Goal: Obtain resource: Obtain resource

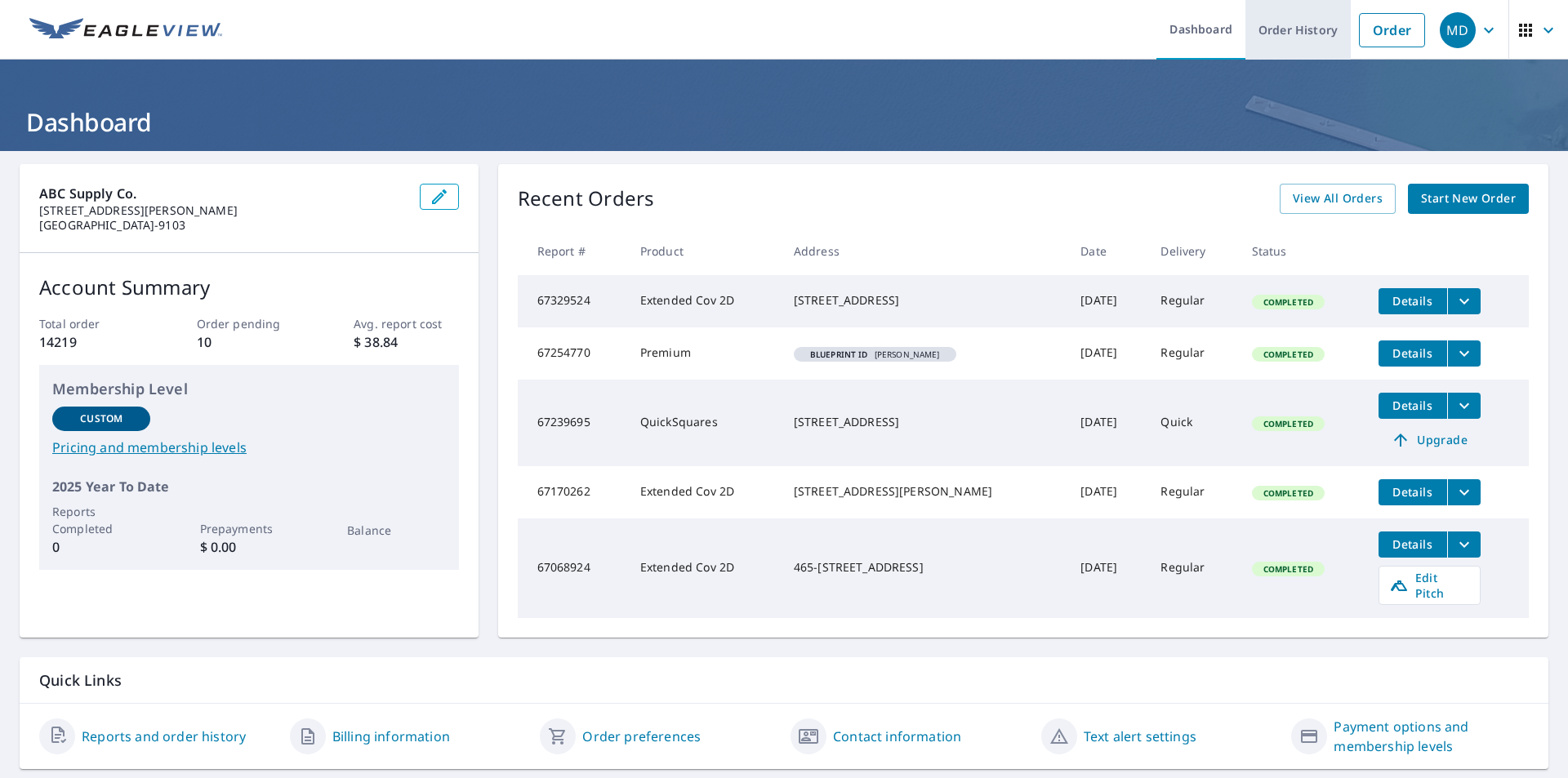
click at [1276, 41] on link "Order History" at bounding box center [1298, 30] width 105 height 60
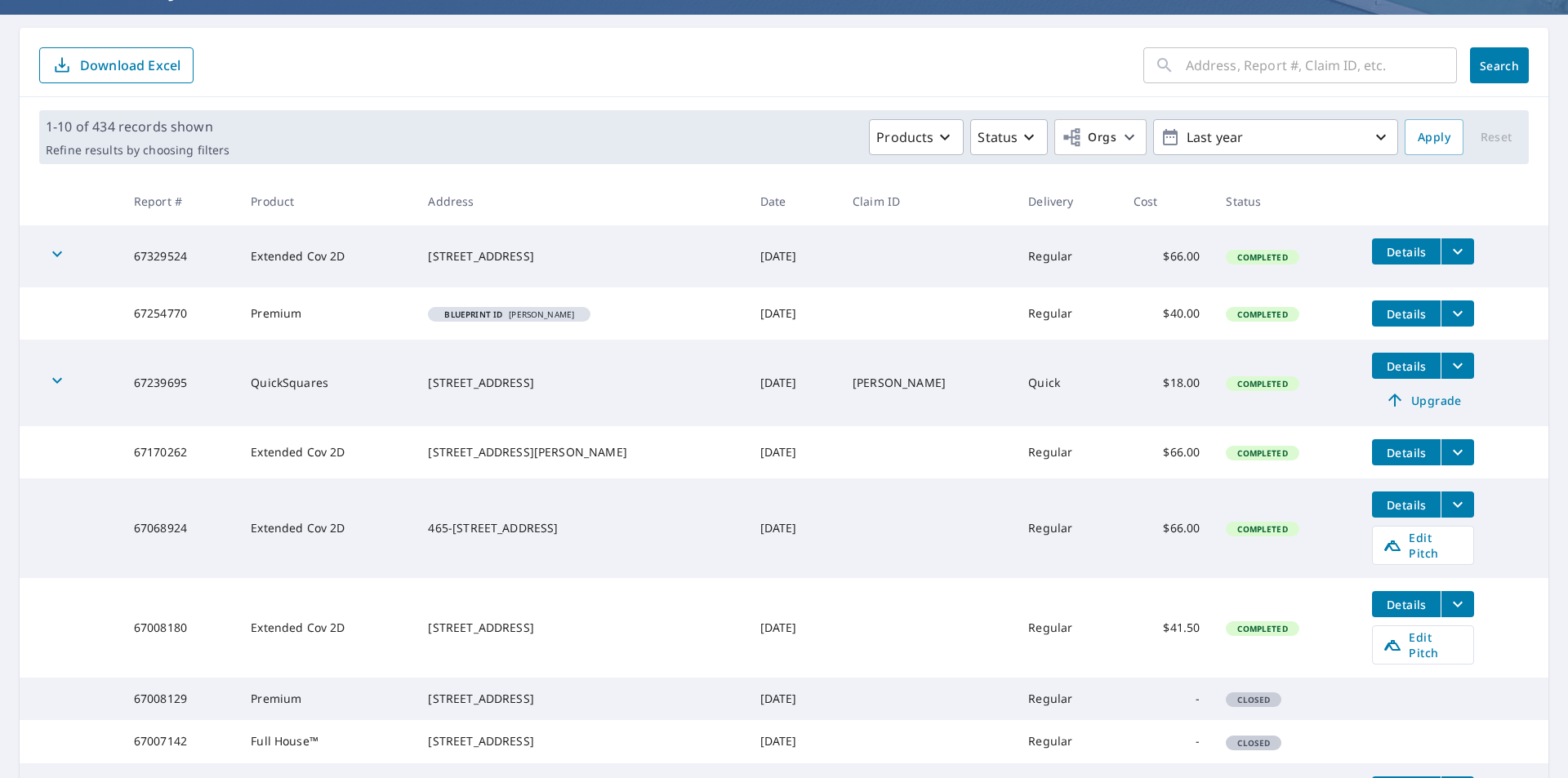
scroll to position [133, 0]
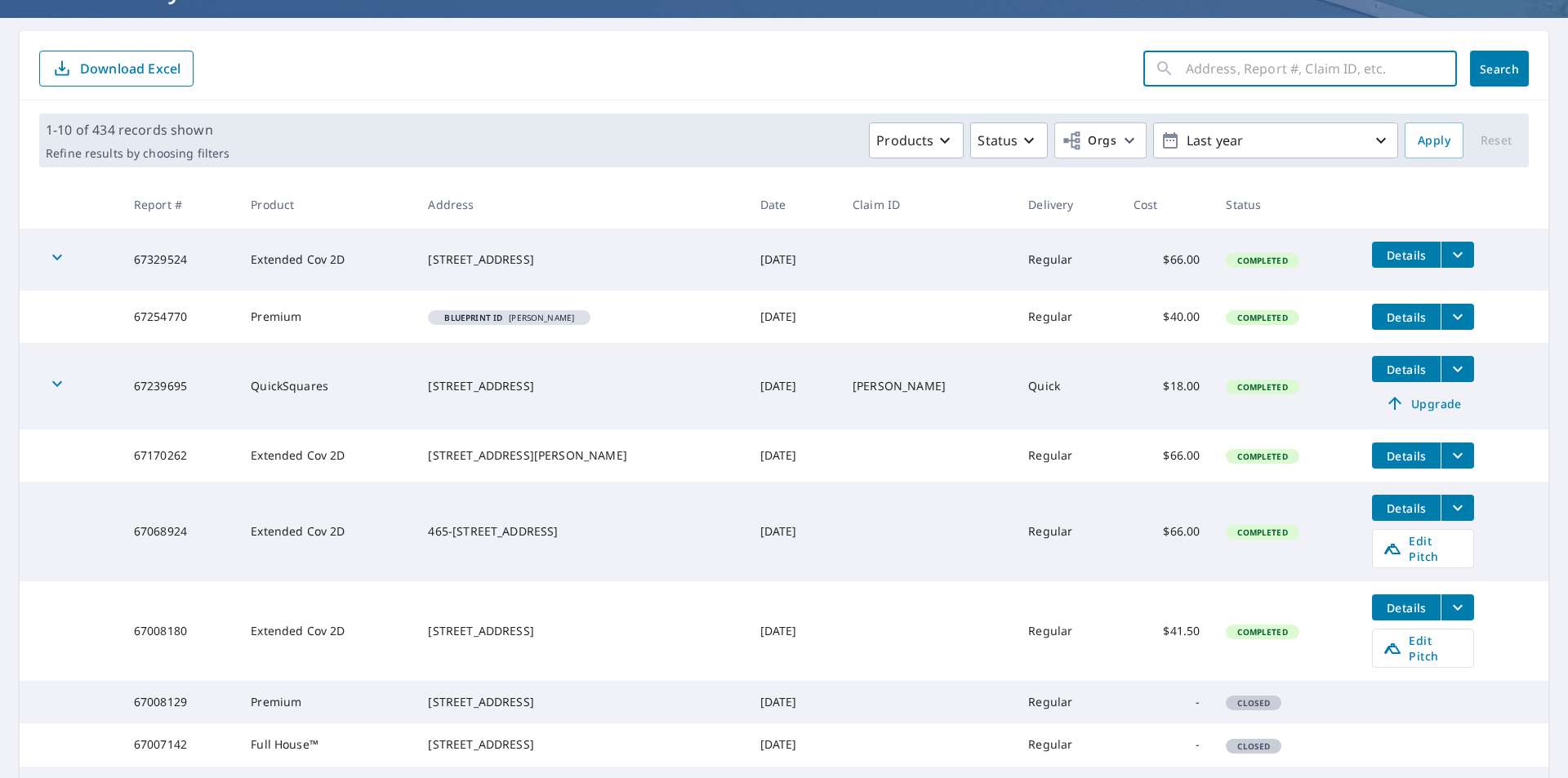
click at [1225, 59] on input "text" at bounding box center [1321, 68] width 271 height 45
type input "8540"
click button "Search" at bounding box center [1499, 68] width 59 height 36
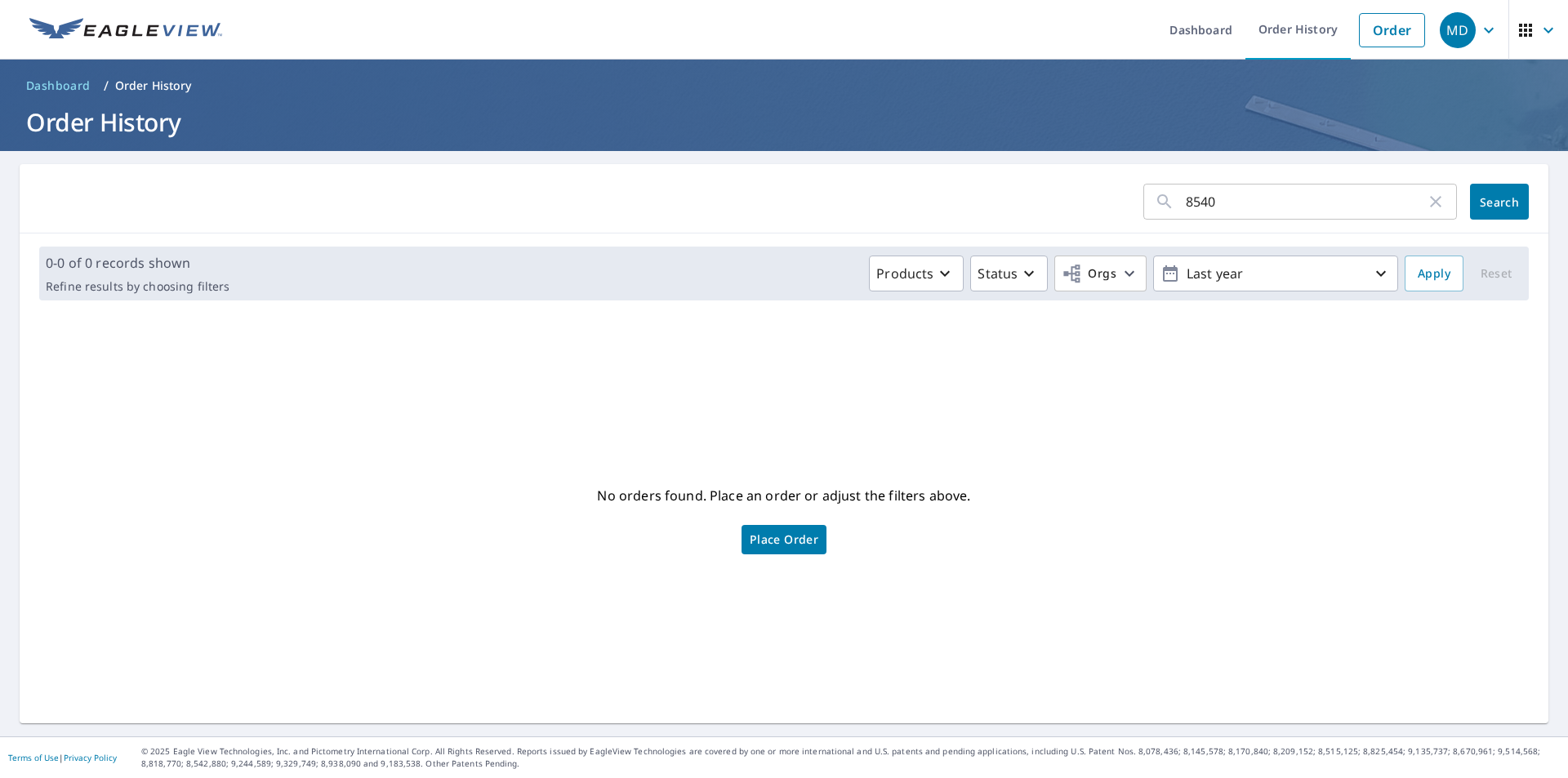
click at [1244, 203] on input "8540" at bounding box center [1305, 201] width 240 height 45
type input "[STREET_ADDRESS][PERSON_NAME]"
click button "Search" at bounding box center [1499, 202] width 59 height 36
click at [1375, 26] on link "Order" at bounding box center [1391, 30] width 66 height 34
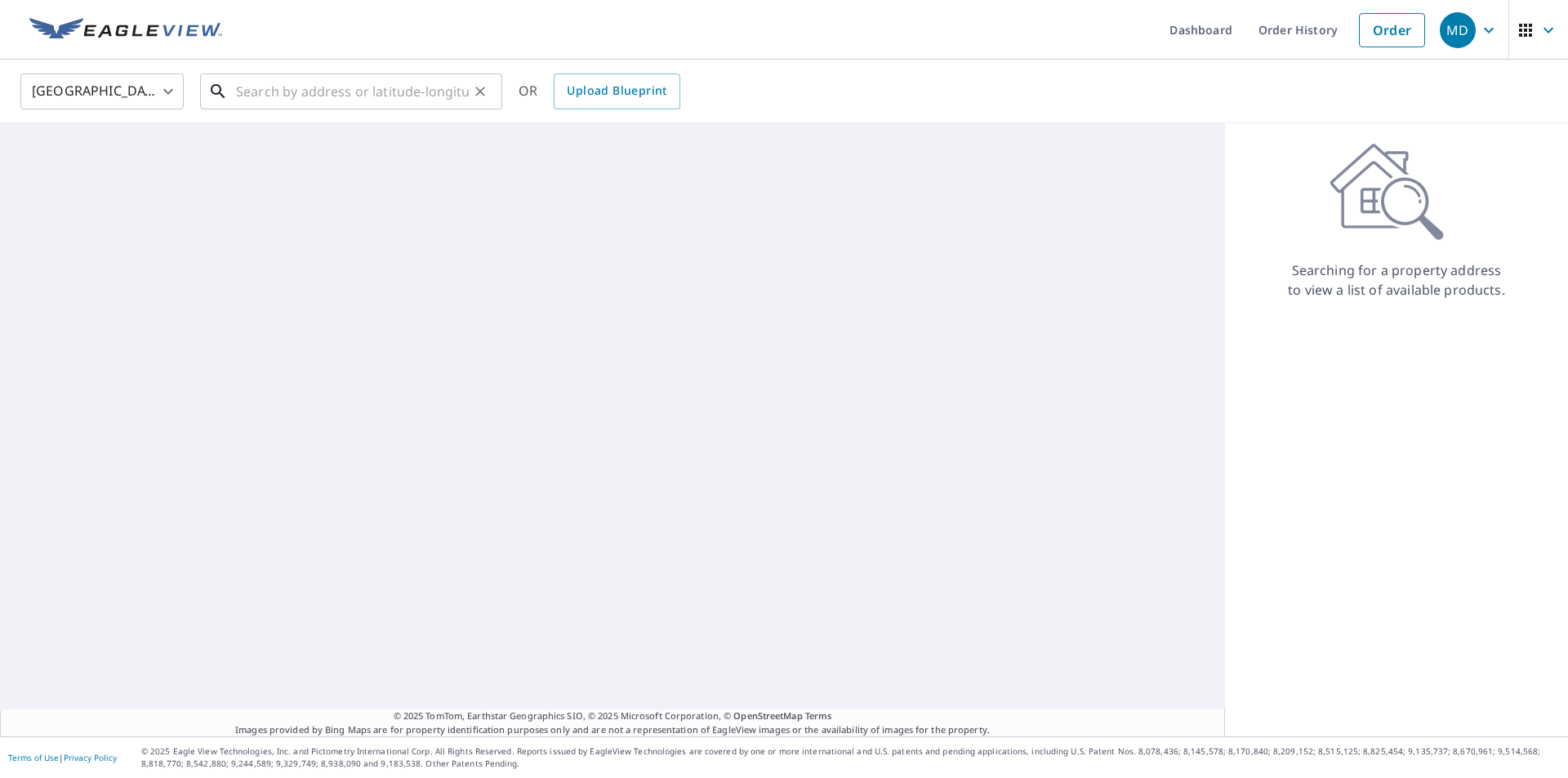
click at [288, 105] on input "text" at bounding box center [352, 91] width 233 height 45
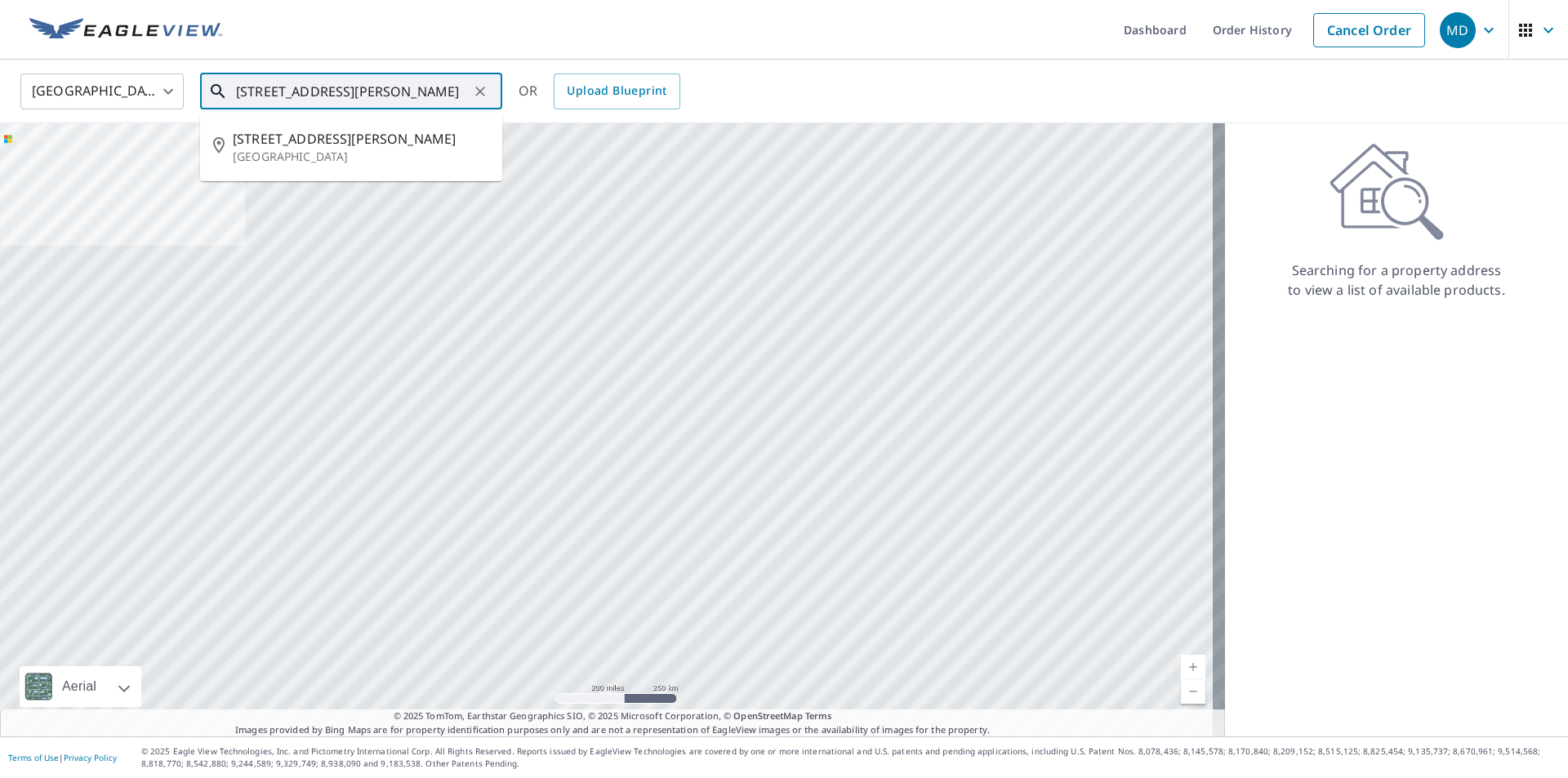
type input "[STREET_ADDRESS][PERSON_NAME]"
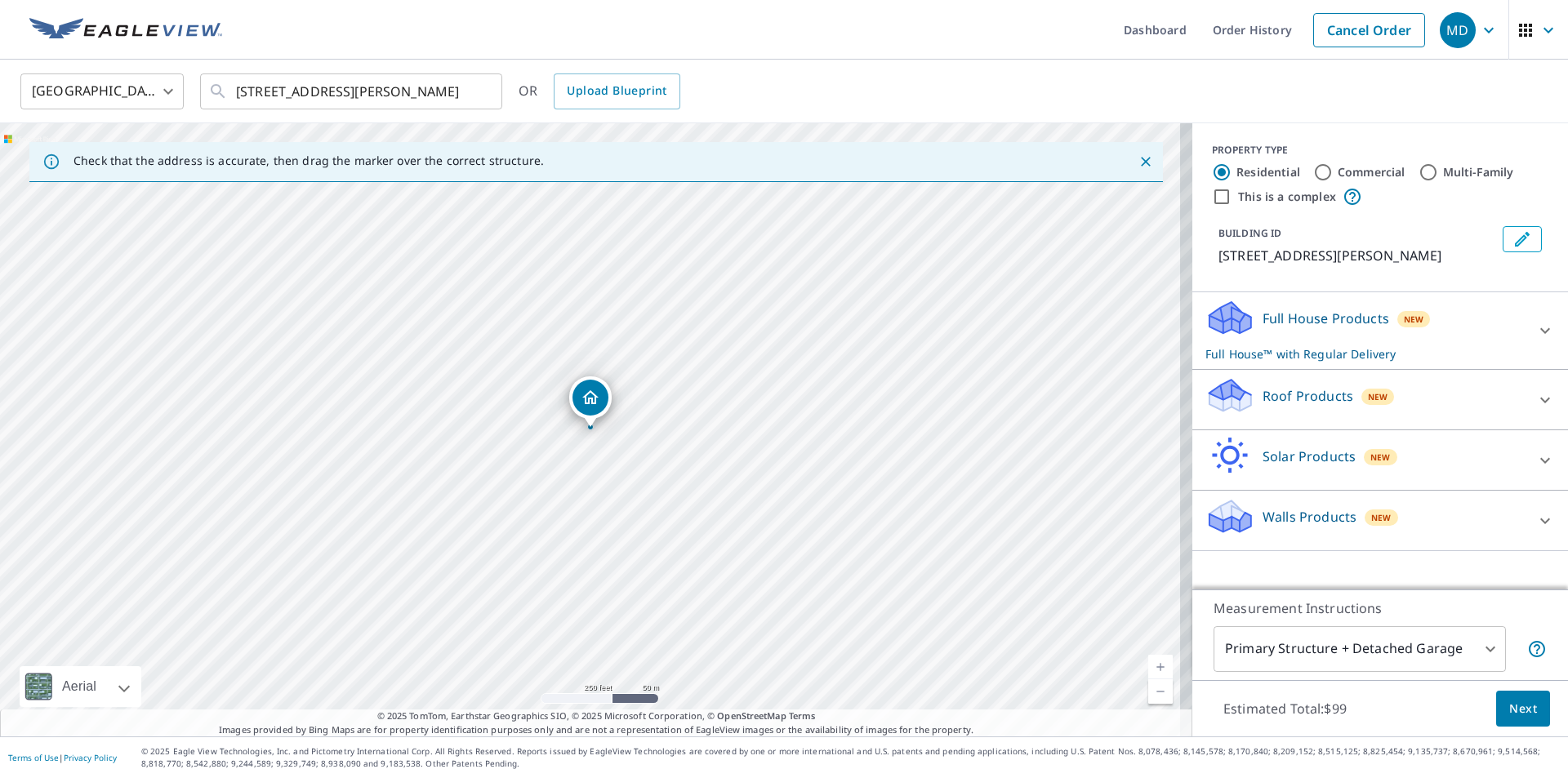
click at [1465, 657] on body "MD MD Dashboard Order History Cancel Order MD [GEOGRAPHIC_DATA] [GEOGRAPHIC_DAT…" at bounding box center [784, 389] width 1568 height 778
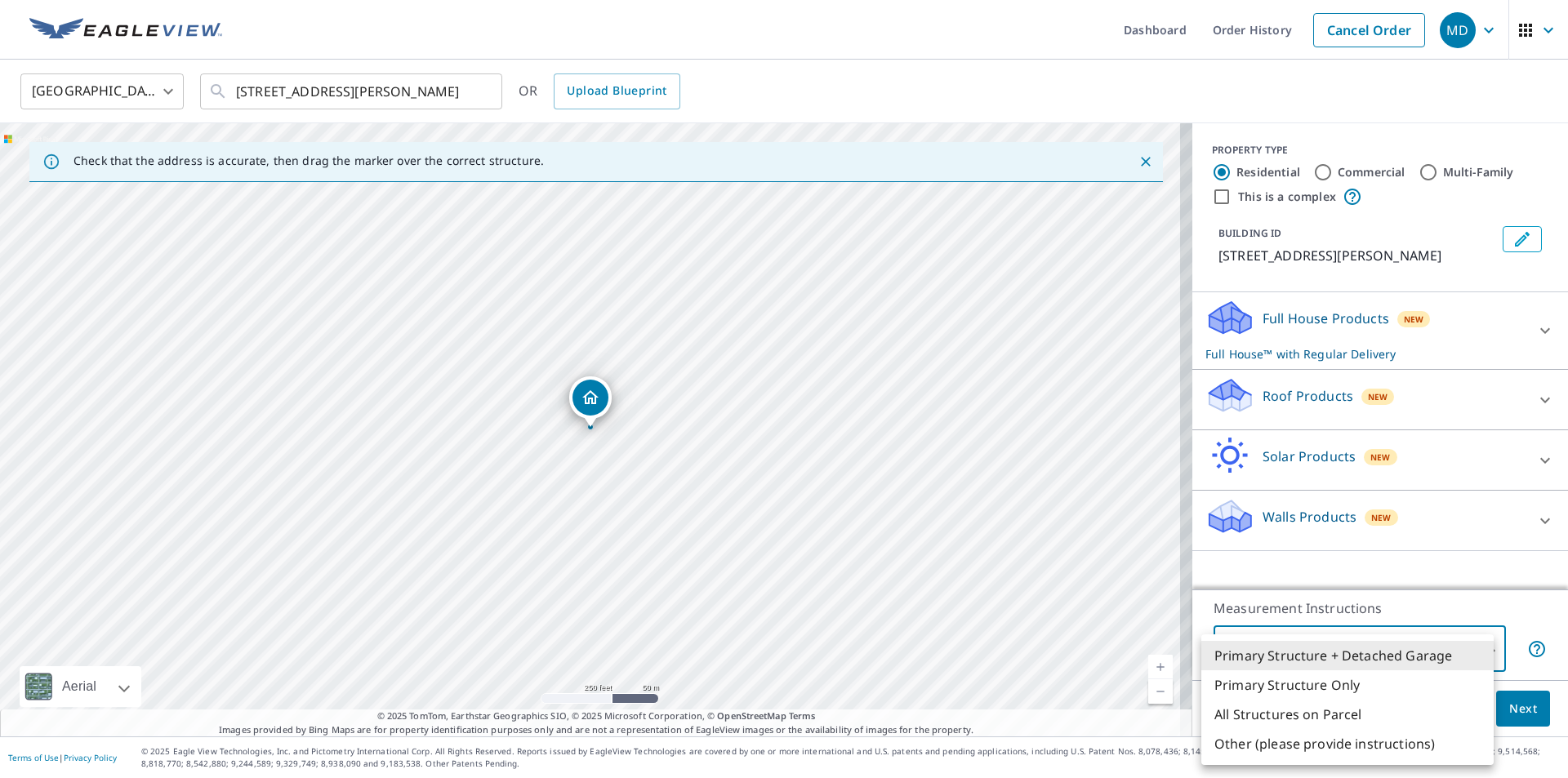
click at [1257, 684] on li "Primary Structure Only" at bounding box center [1347, 685] width 293 height 29
type input "2"
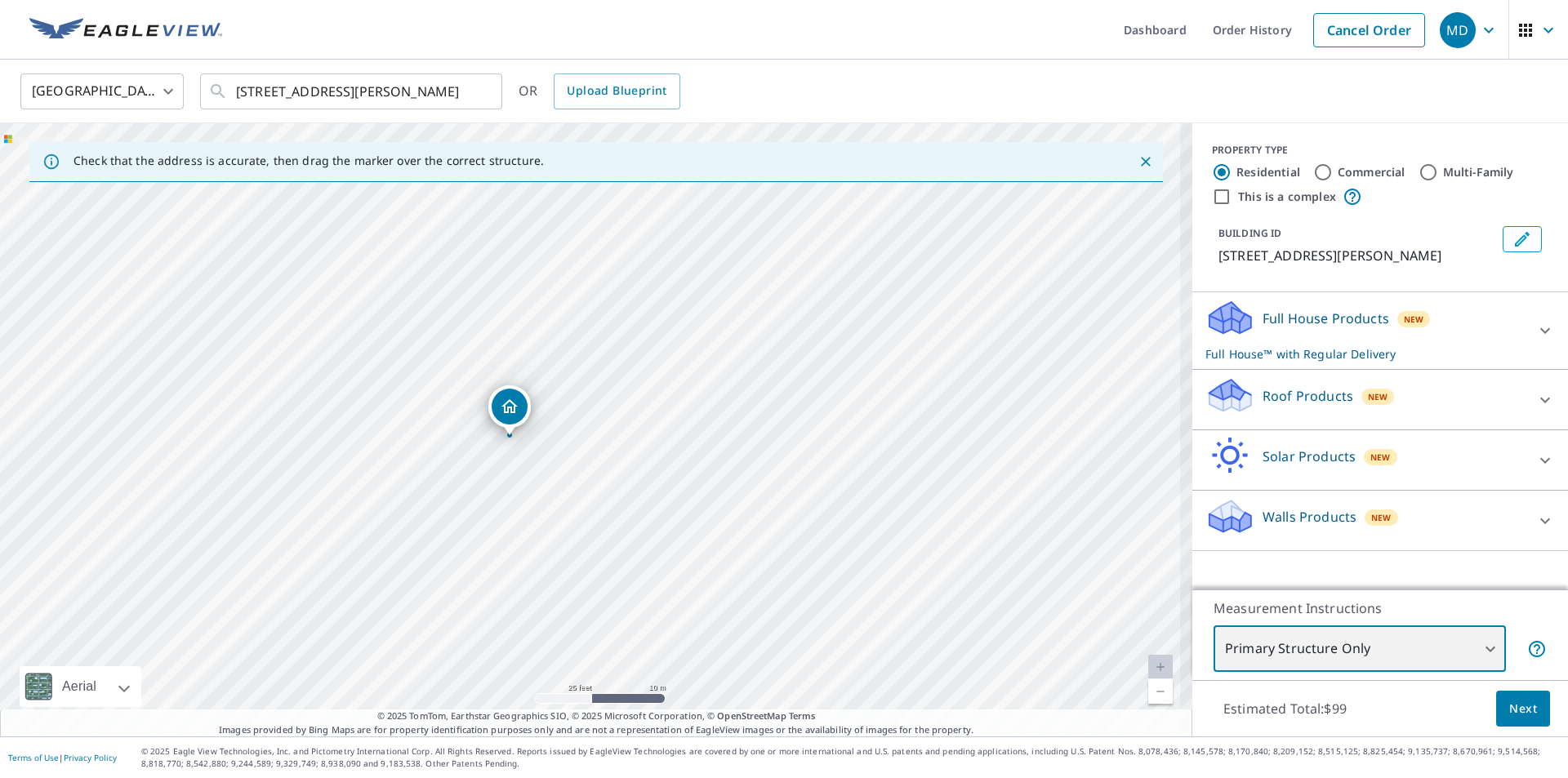
drag, startPoint x: 525, startPoint y: 483, endPoint x: 589, endPoint y: 602, distance: 135.1
click at [589, 602] on div "[STREET_ADDRESS][PERSON_NAME][PERSON_NAME]" at bounding box center [596, 429] width 1192 height 613
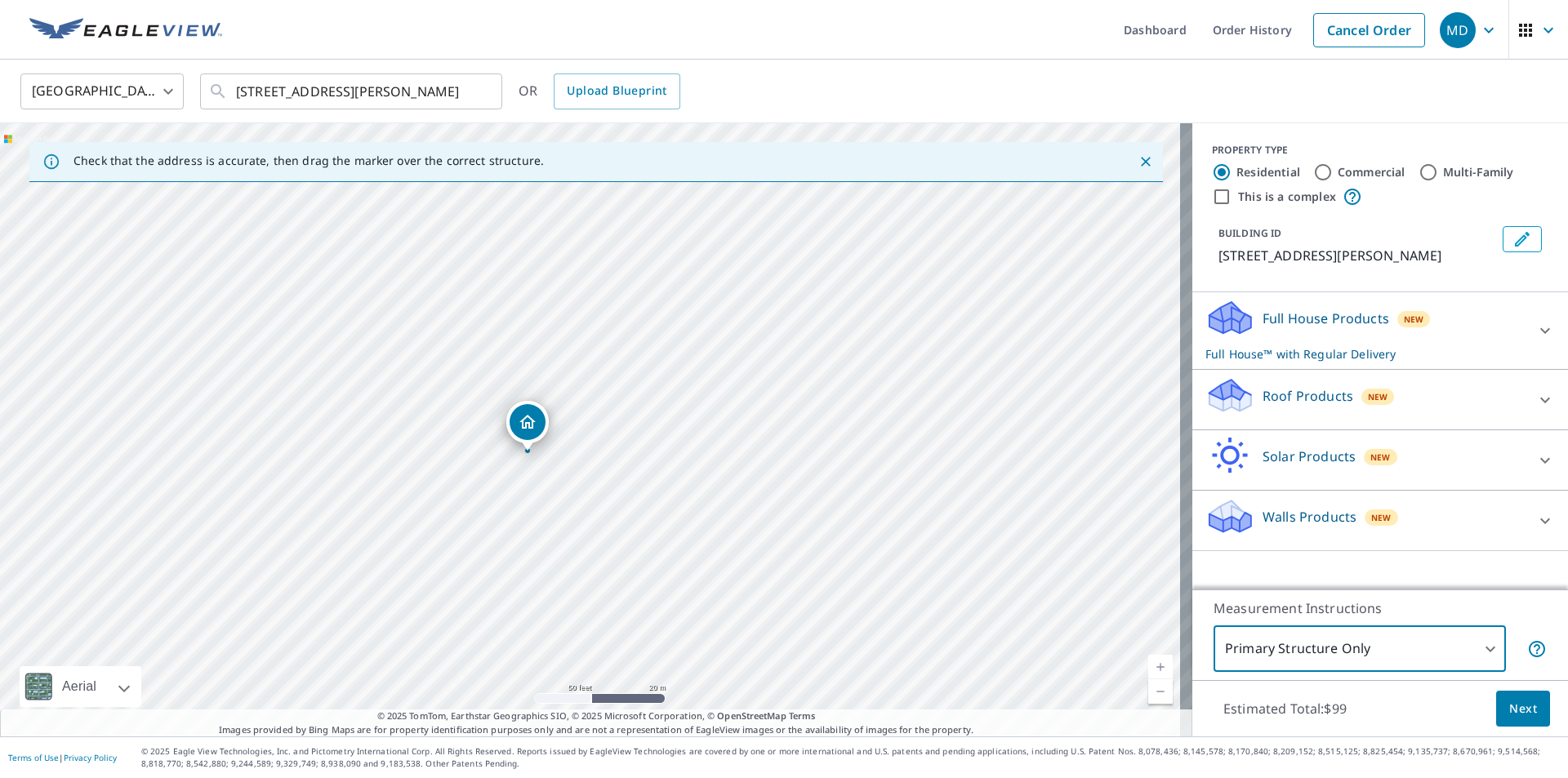
click at [1509, 708] on span "Next" at bounding box center [1523, 709] width 27 height 21
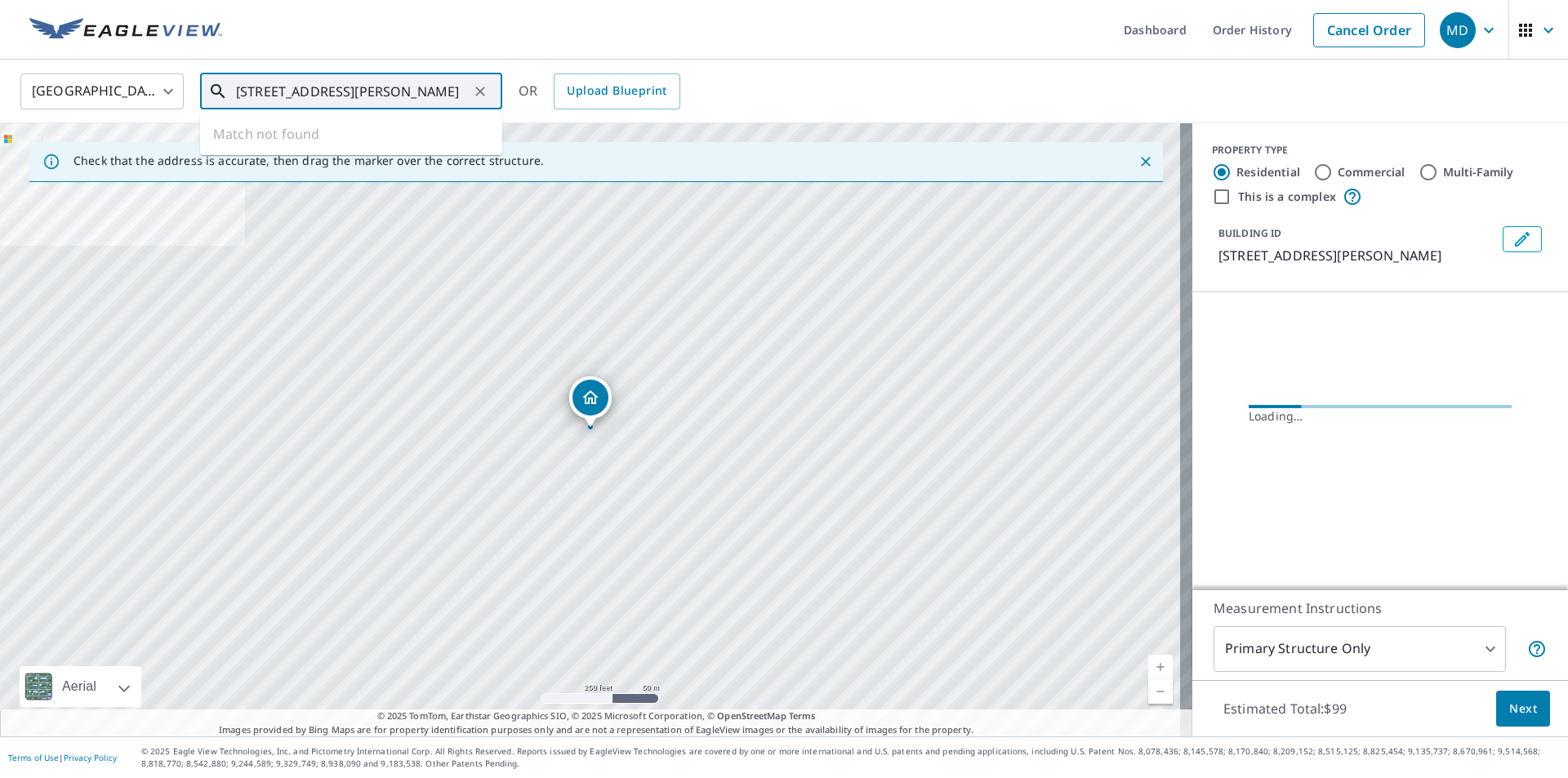
click at [376, 98] on input "[STREET_ADDRESS][PERSON_NAME]" at bounding box center [352, 91] width 233 height 45
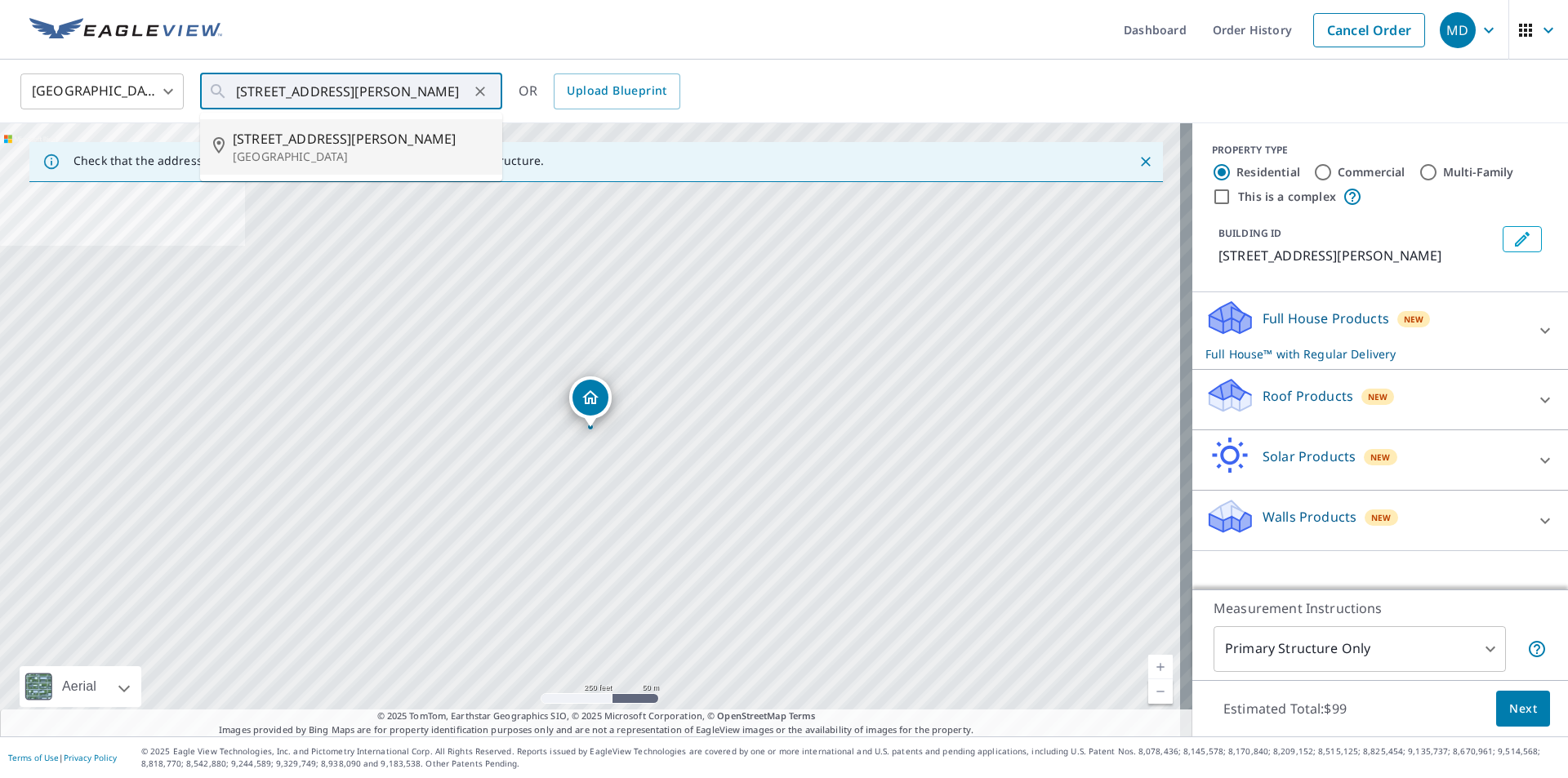
type input "[STREET_ADDRESS][PERSON_NAME]"
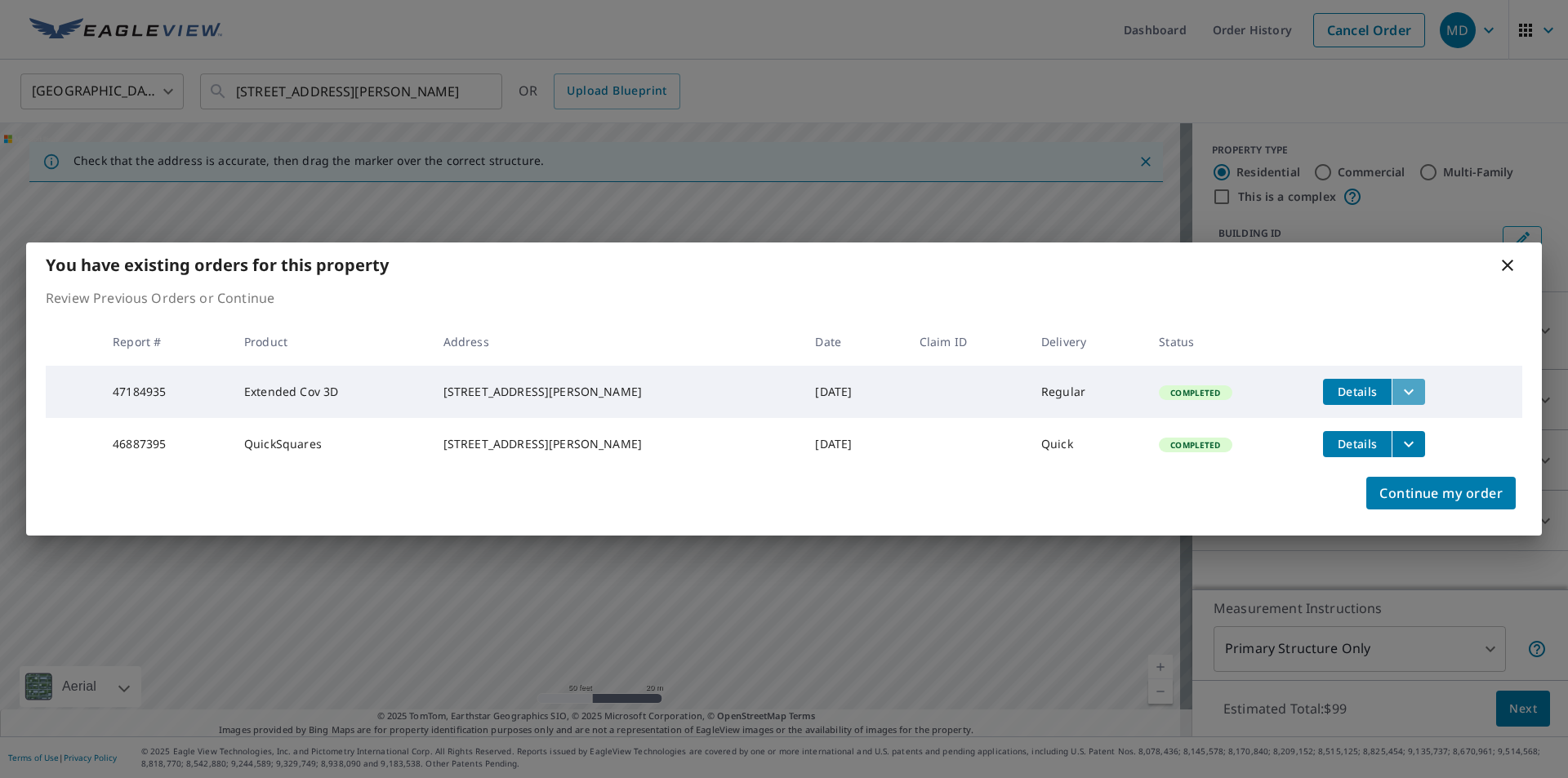
click at [1406, 388] on icon "filesDropdownBtn-47184935" at bounding box center [1408, 391] width 9 height 6
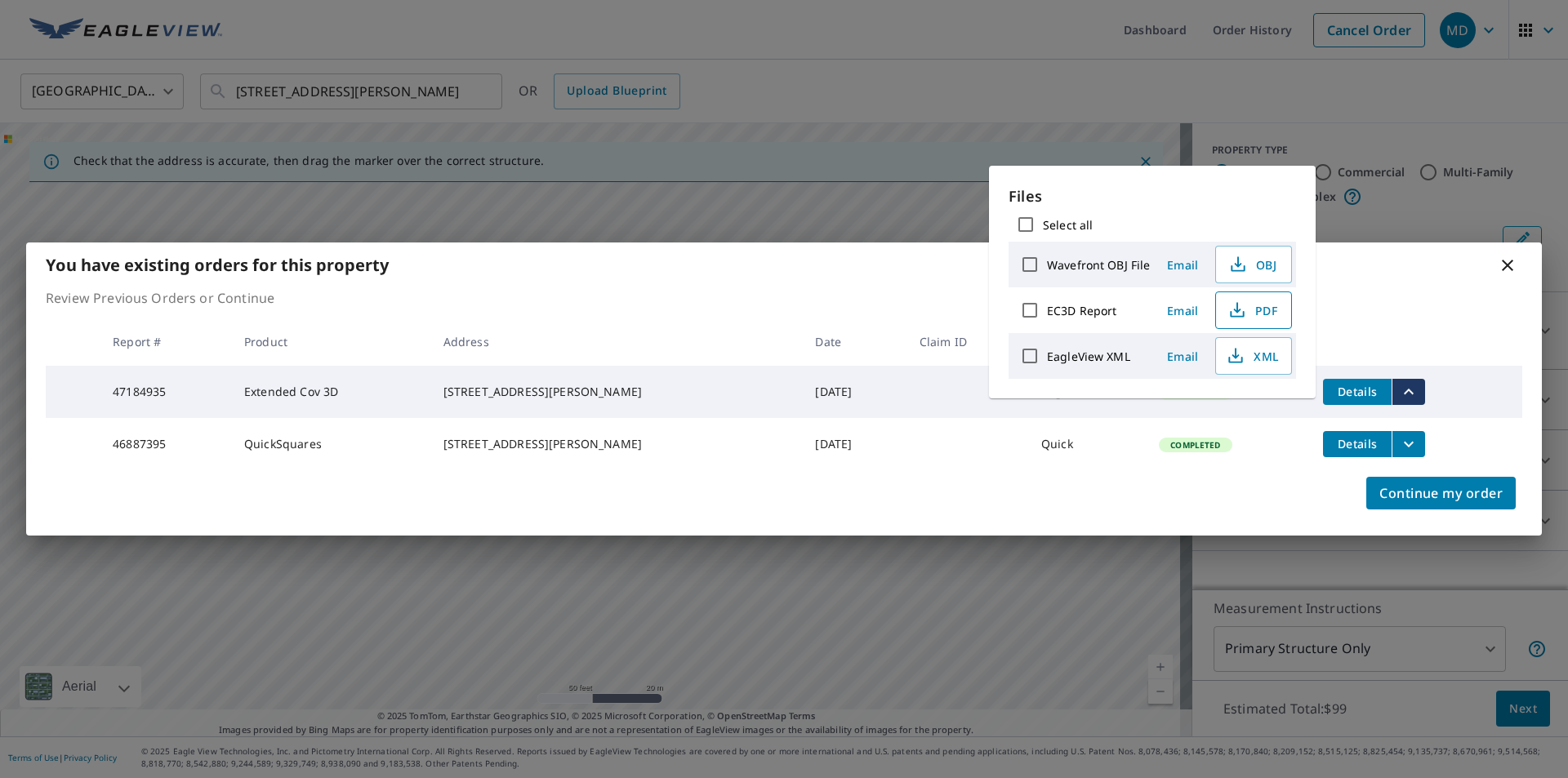
click at [1256, 322] on button "PDF" at bounding box center [1253, 310] width 77 height 38
click at [1034, 470] on td "Quick" at bounding box center [1086, 444] width 117 height 52
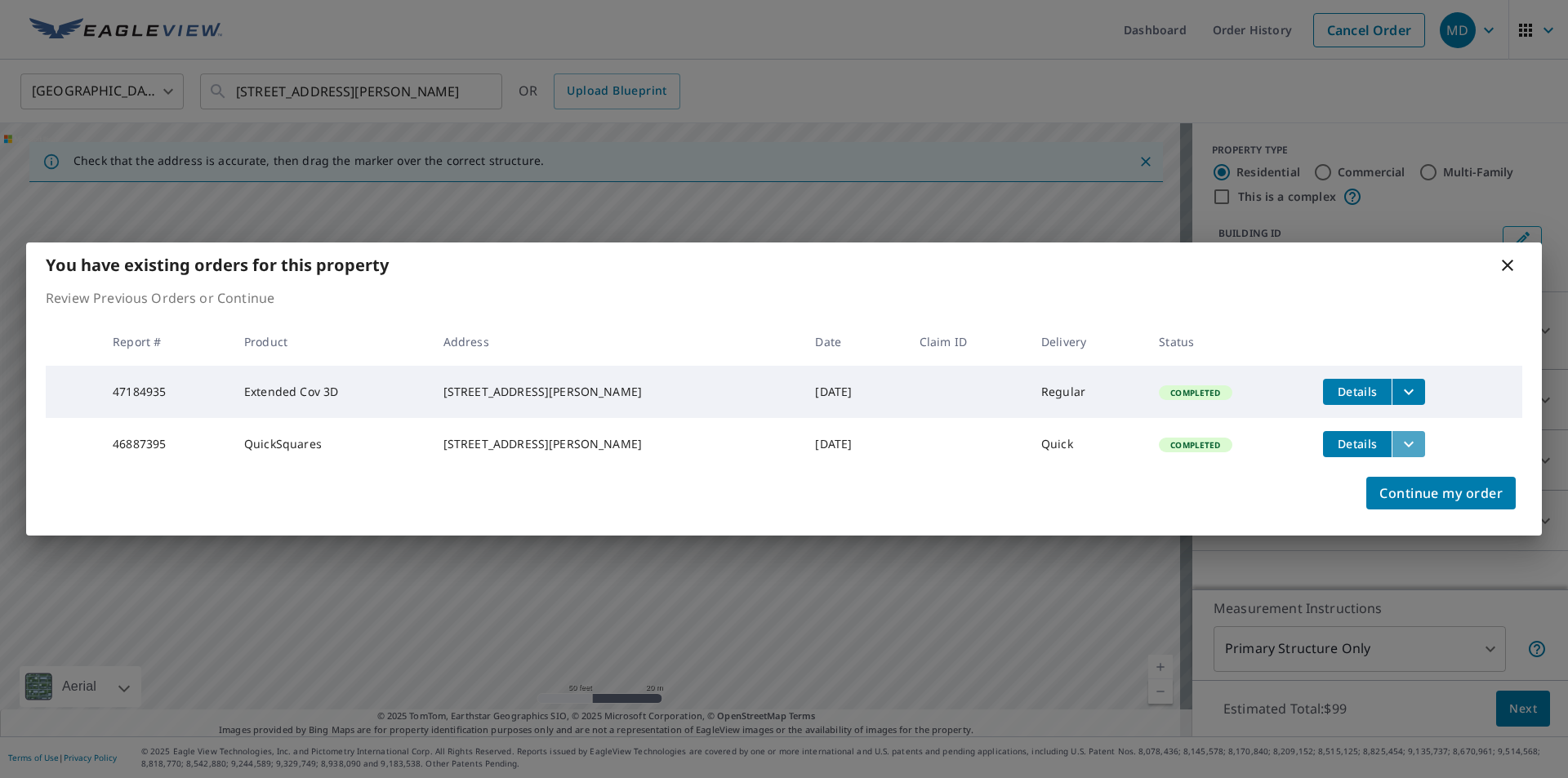
click at [1404, 440] on icon "filesDropdownBtn-46887395" at bounding box center [1408, 444] width 20 height 20
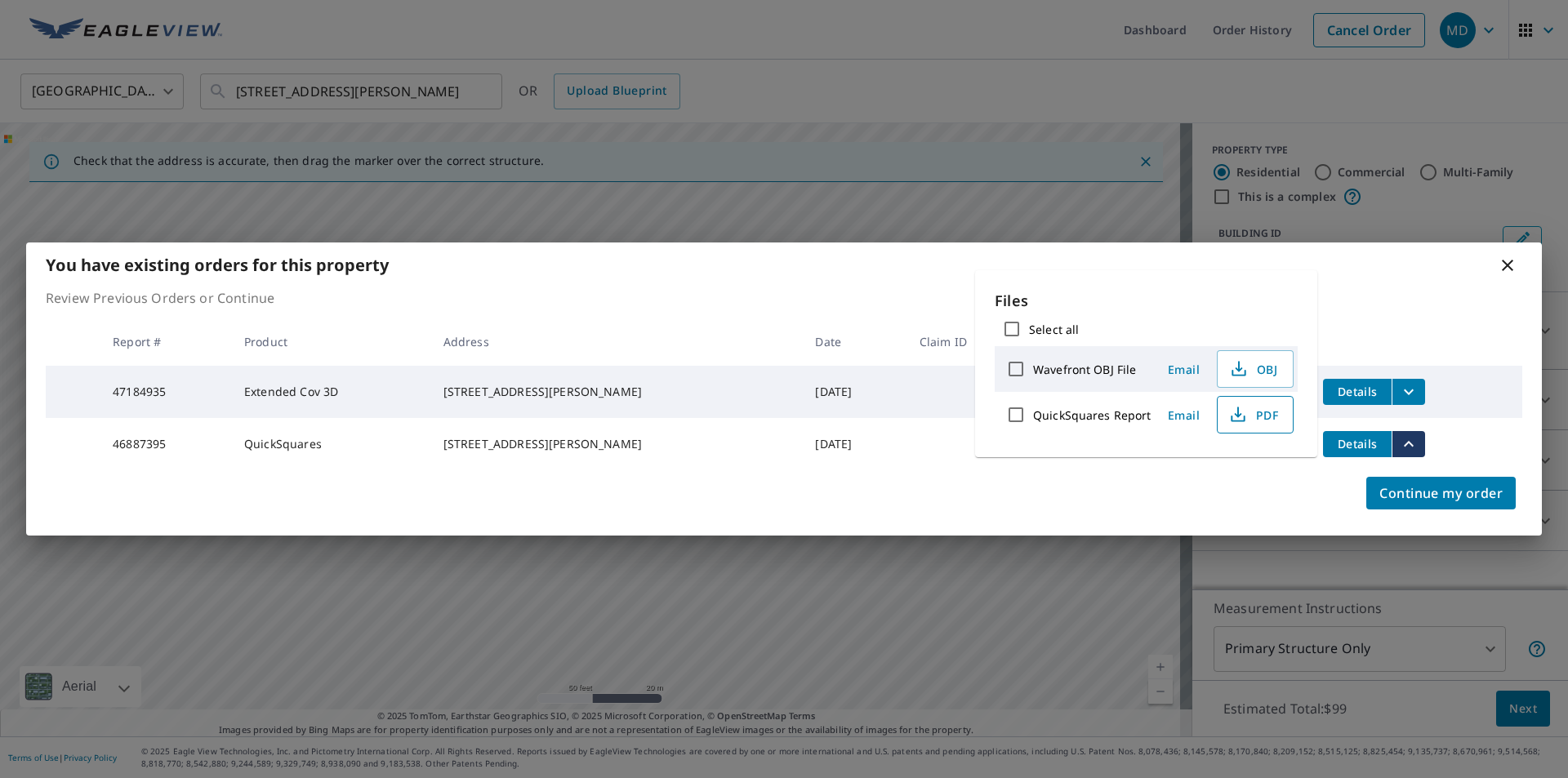
click at [1240, 416] on icon "button" at bounding box center [1238, 414] width 20 height 20
click at [1241, 409] on icon "button" at bounding box center [1238, 414] width 20 height 20
click at [1506, 259] on icon at bounding box center [1507, 265] width 20 height 20
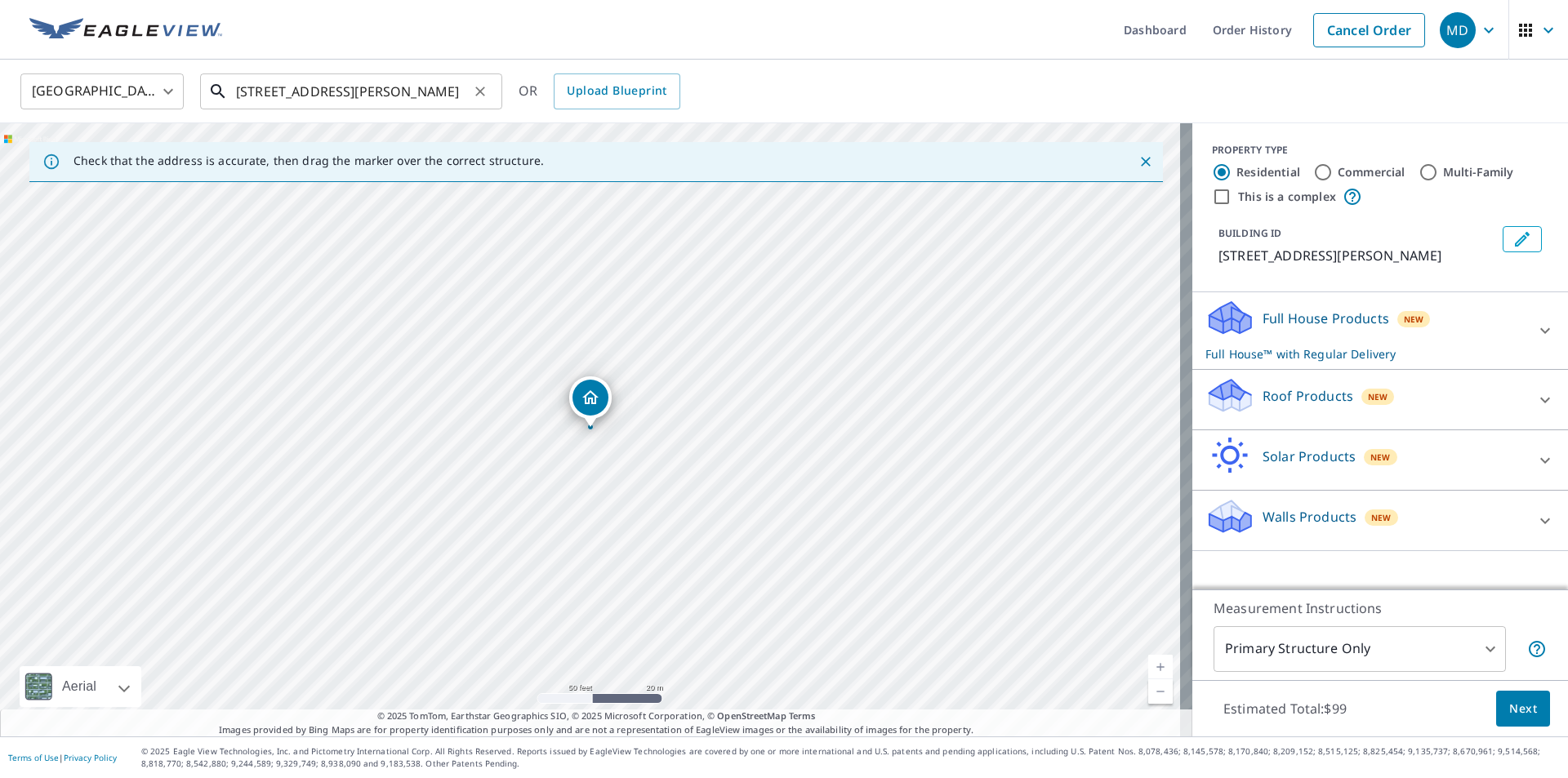
click at [453, 97] on input "[STREET_ADDRESS][PERSON_NAME]" at bounding box center [352, 91] width 233 height 45
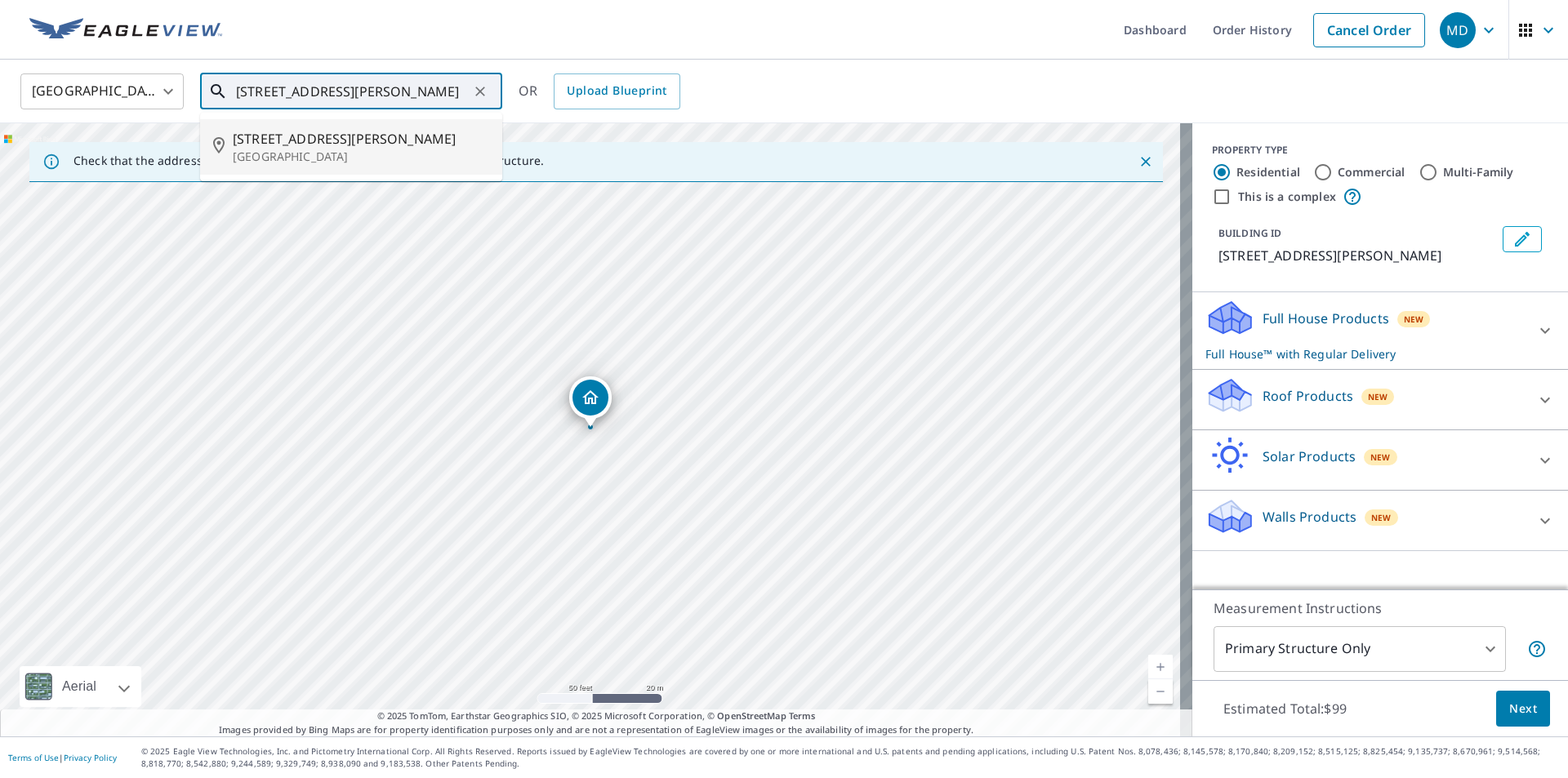
click at [373, 155] on p "[GEOGRAPHIC_DATA]" at bounding box center [361, 156] width 257 height 16
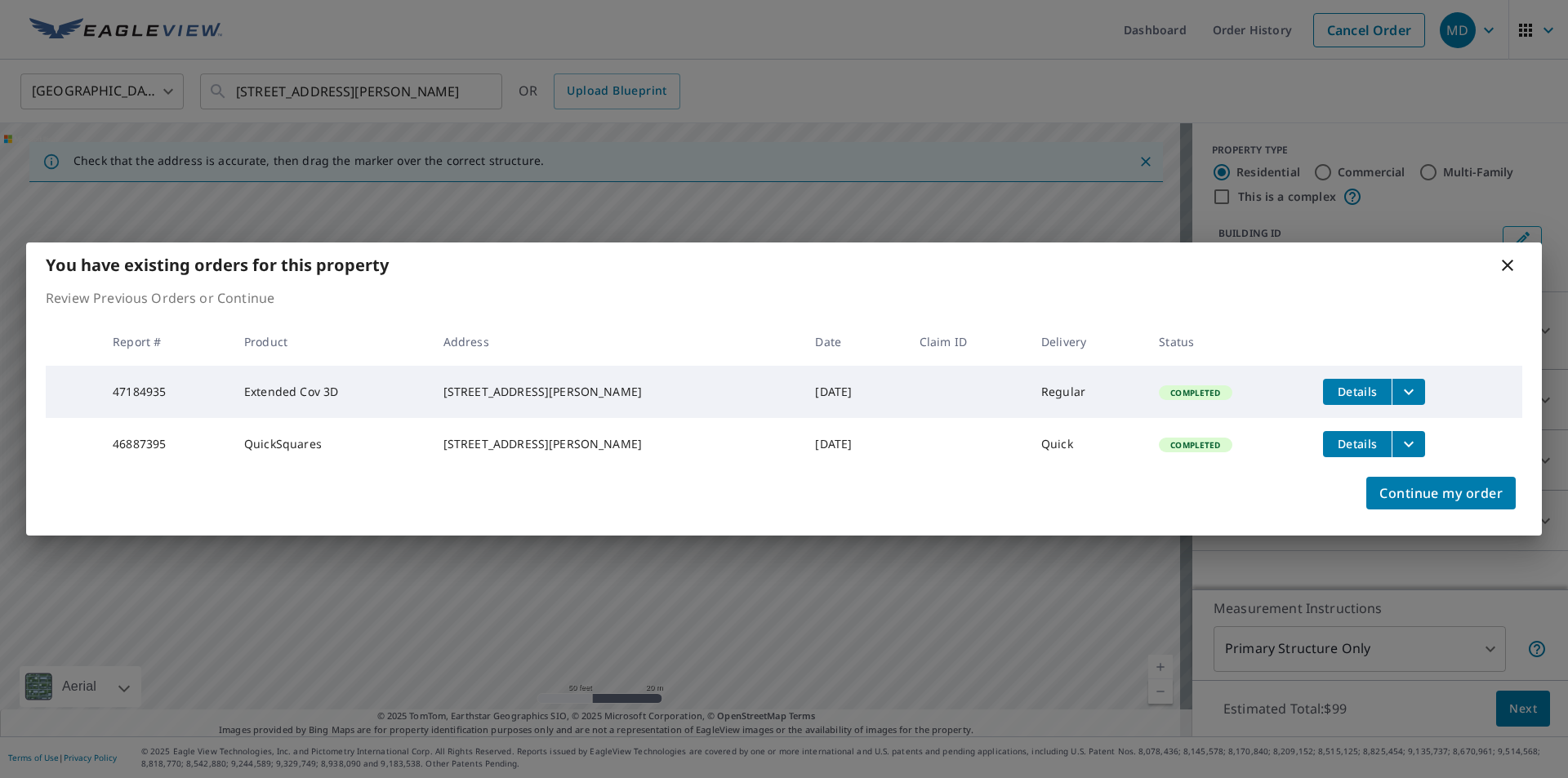
click at [1403, 391] on icon "filesDropdownBtn-47184935" at bounding box center [1408, 392] width 20 height 20
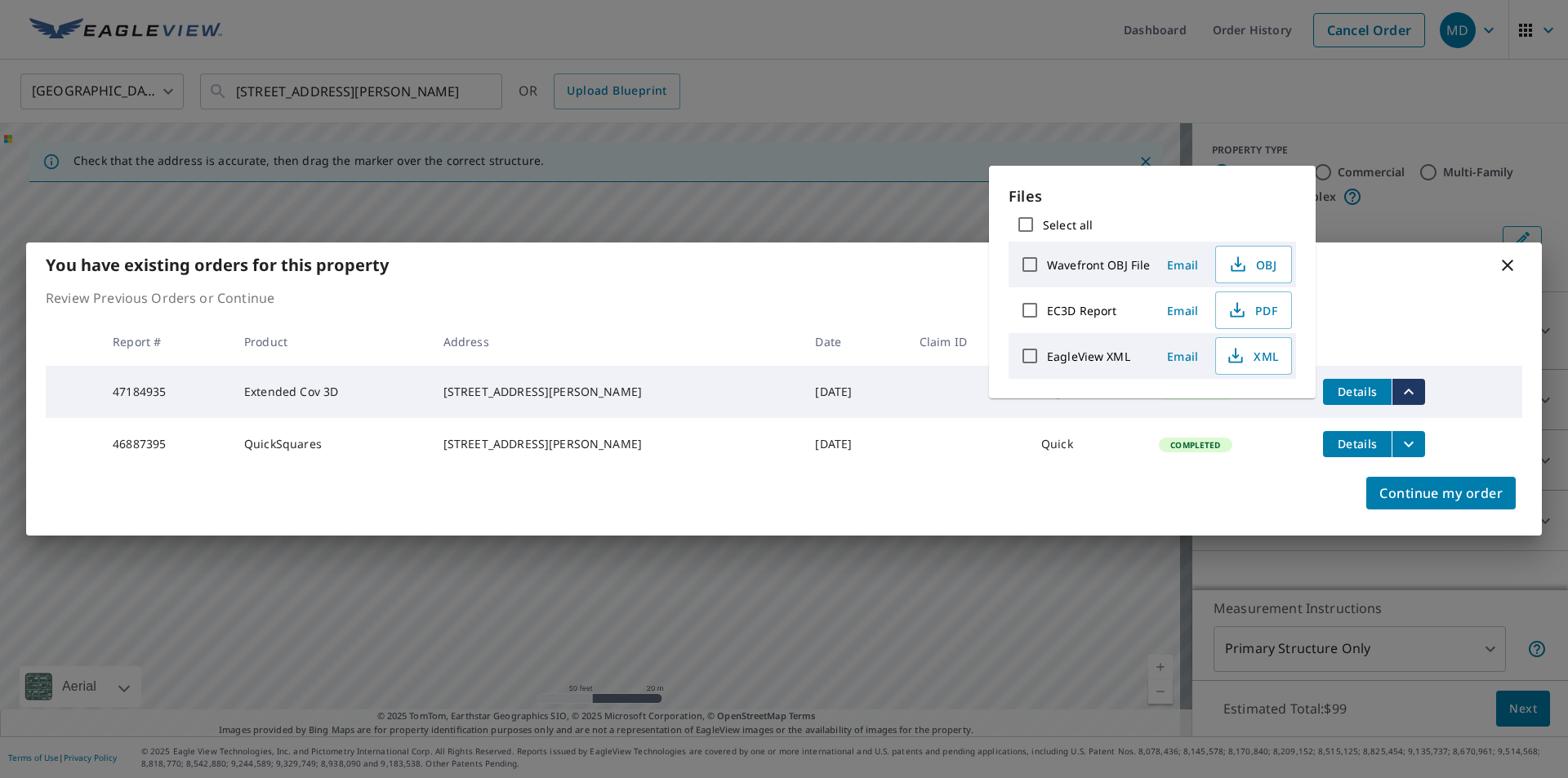
click at [1192, 315] on span "Email" at bounding box center [1182, 310] width 39 height 15
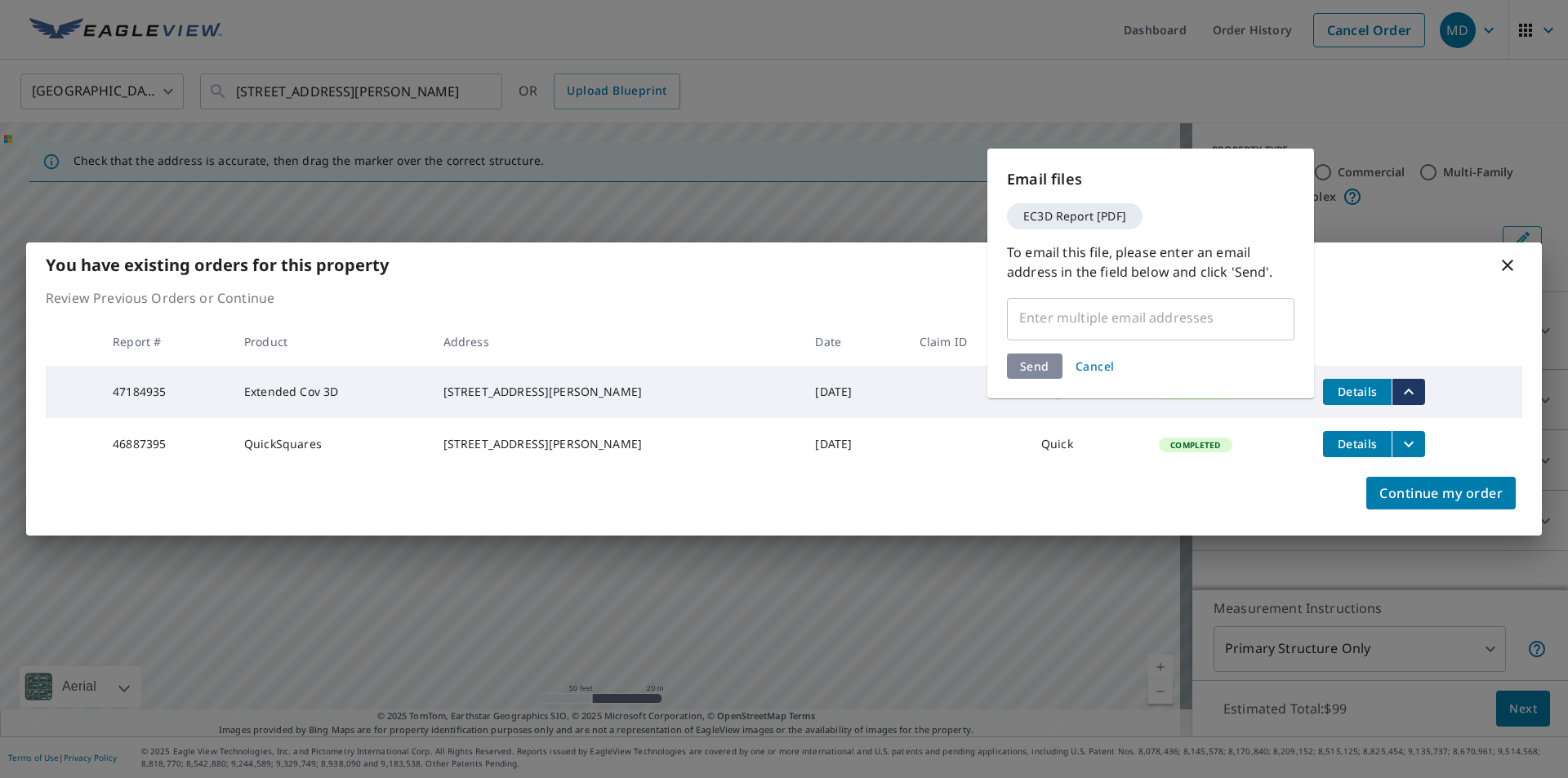
click at [1169, 321] on input "text" at bounding box center [1138, 317] width 248 height 31
click at [1170, 321] on input "text" at bounding box center [1138, 317] width 248 height 31
click at [1082, 212] on span "EC3D Report [PDF]" at bounding box center [1074, 215] width 122 height 11
click at [1050, 317] on input "text" at bounding box center [1138, 317] width 248 height 31
click at [1050, 316] on input "text" at bounding box center [1138, 317] width 248 height 31
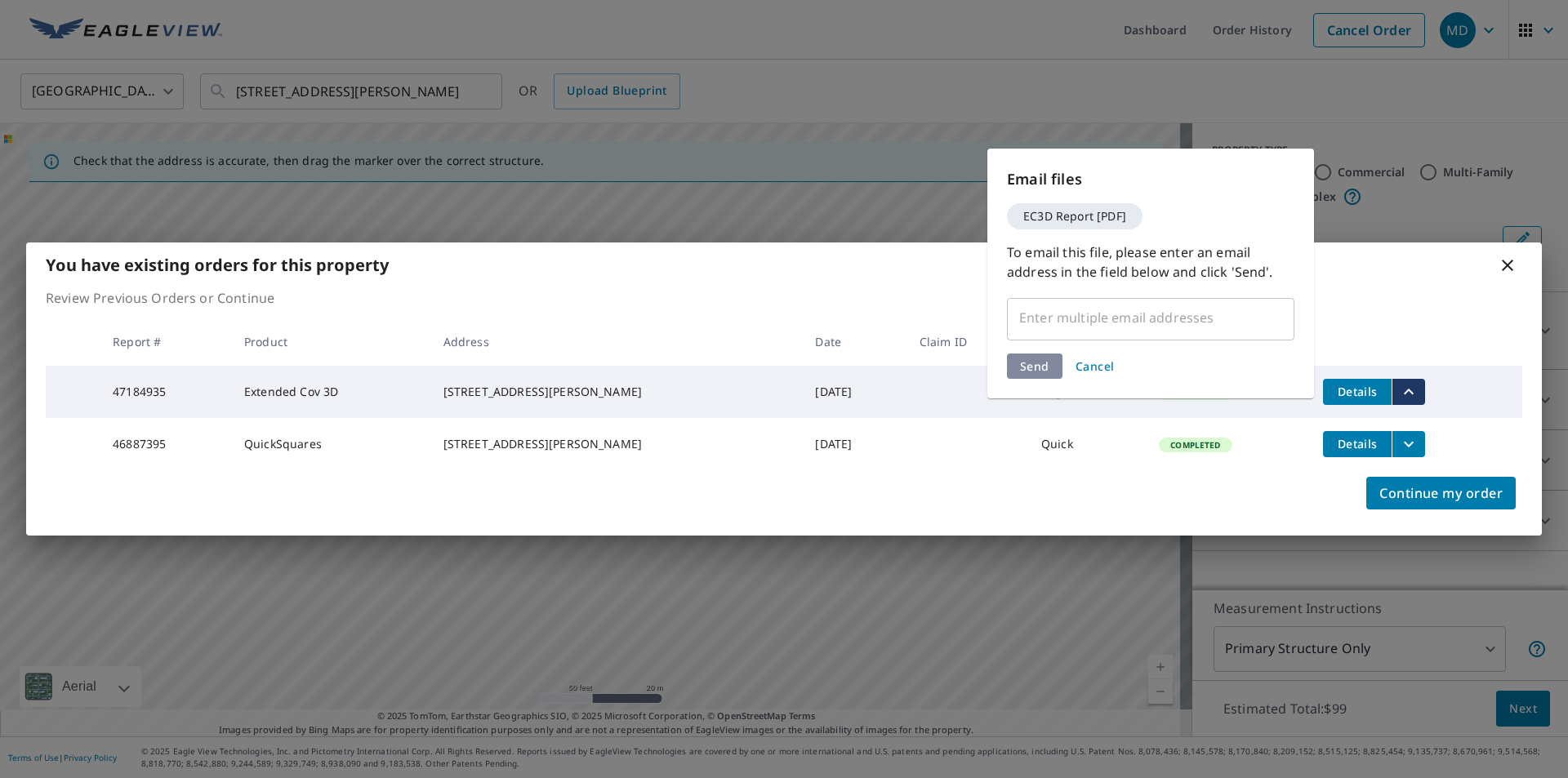
click at [1050, 315] on input "text" at bounding box center [1138, 317] width 248 height 31
click at [1051, 314] on input "text" at bounding box center [1138, 317] width 248 height 31
click at [1094, 317] on input "text" at bounding box center [1138, 317] width 248 height 31
click at [1113, 289] on div "Email files EC3D Report [PDF] To email this file, please enter an email address…" at bounding box center [1151, 274] width 327 height 250
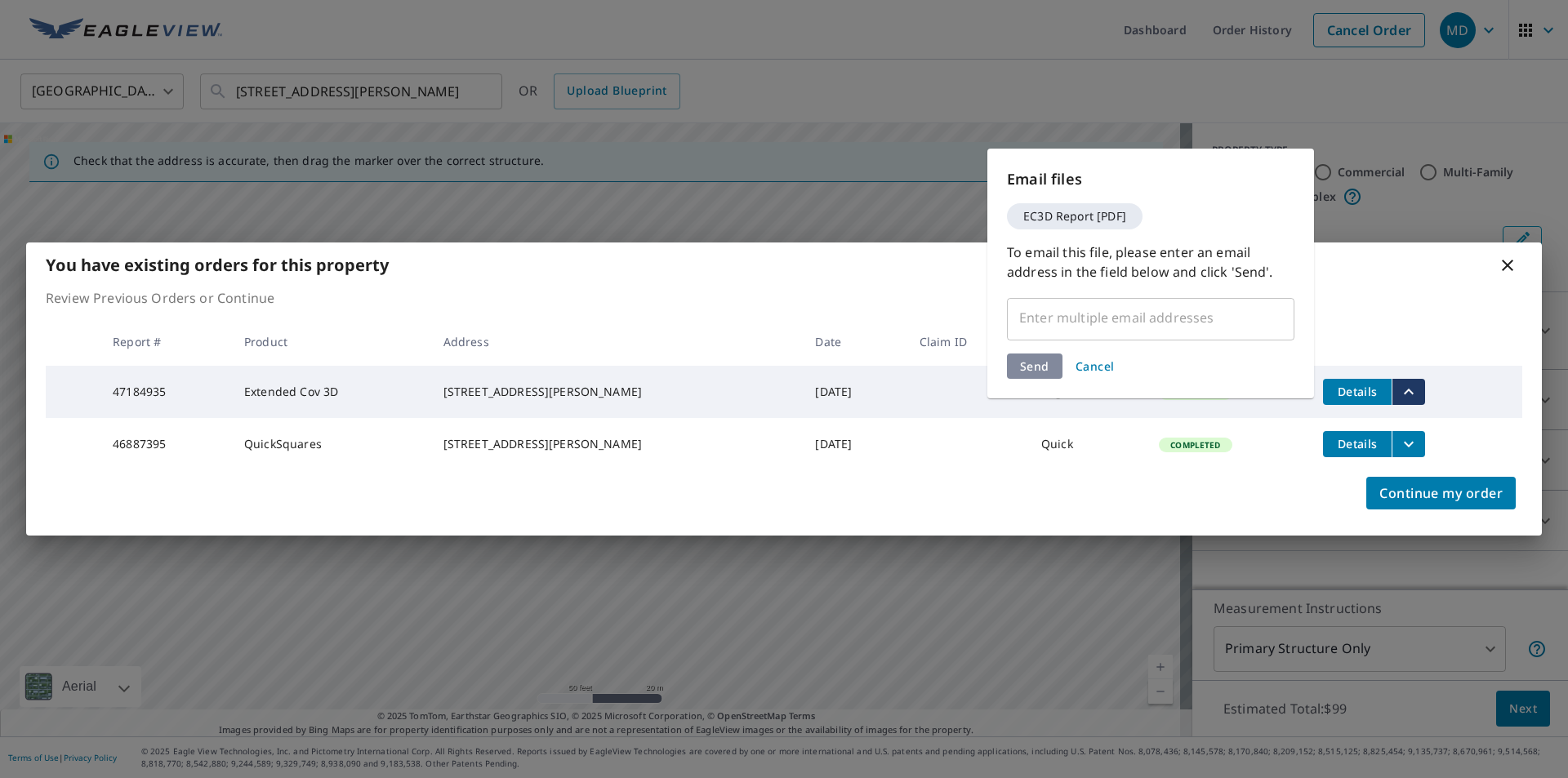
click at [1138, 269] on p "To email this file, please enter an email address in the field below and click …" at bounding box center [1151, 262] width 287 height 39
drag, startPoint x: 1059, startPoint y: 227, endPoint x: 1062, endPoint y: 211, distance: 16.3
click at [1060, 227] on div "EC3D Report [PDF]" at bounding box center [1074, 216] width 135 height 27
click at [1062, 211] on span "EC3D Report [PDF]" at bounding box center [1074, 215] width 122 height 11
click at [1103, 368] on span "Cancel" at bounding box center [1095, 366] width 39 height 15
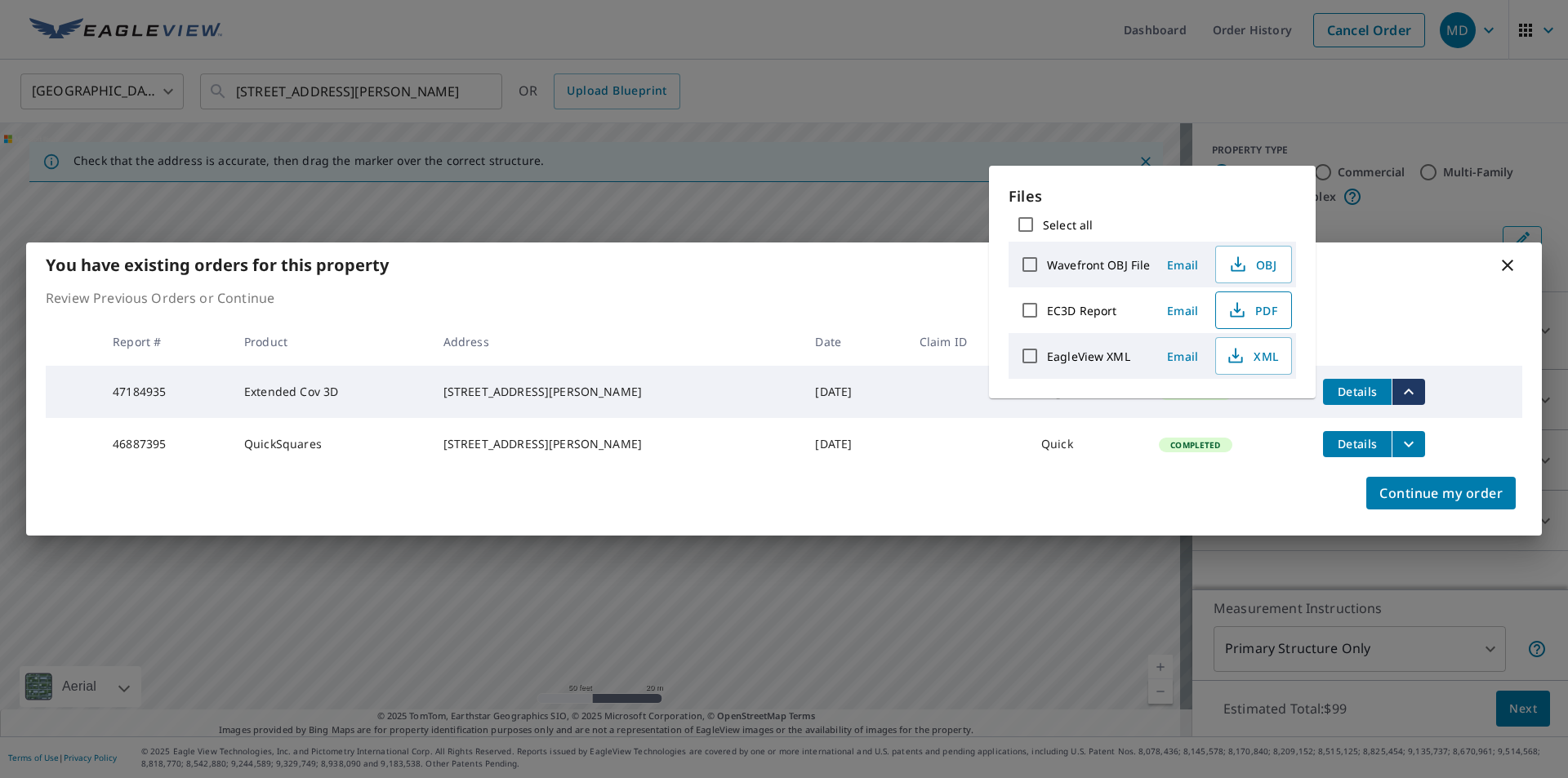
click at [1269, 310] on span "PDF" at bounding box center [1251, 309] width 52 height 20
click at [1027, 313] on input "EC3D Report" at bounding box center [1030, 310] width 34 height 34
checkbox input "true"
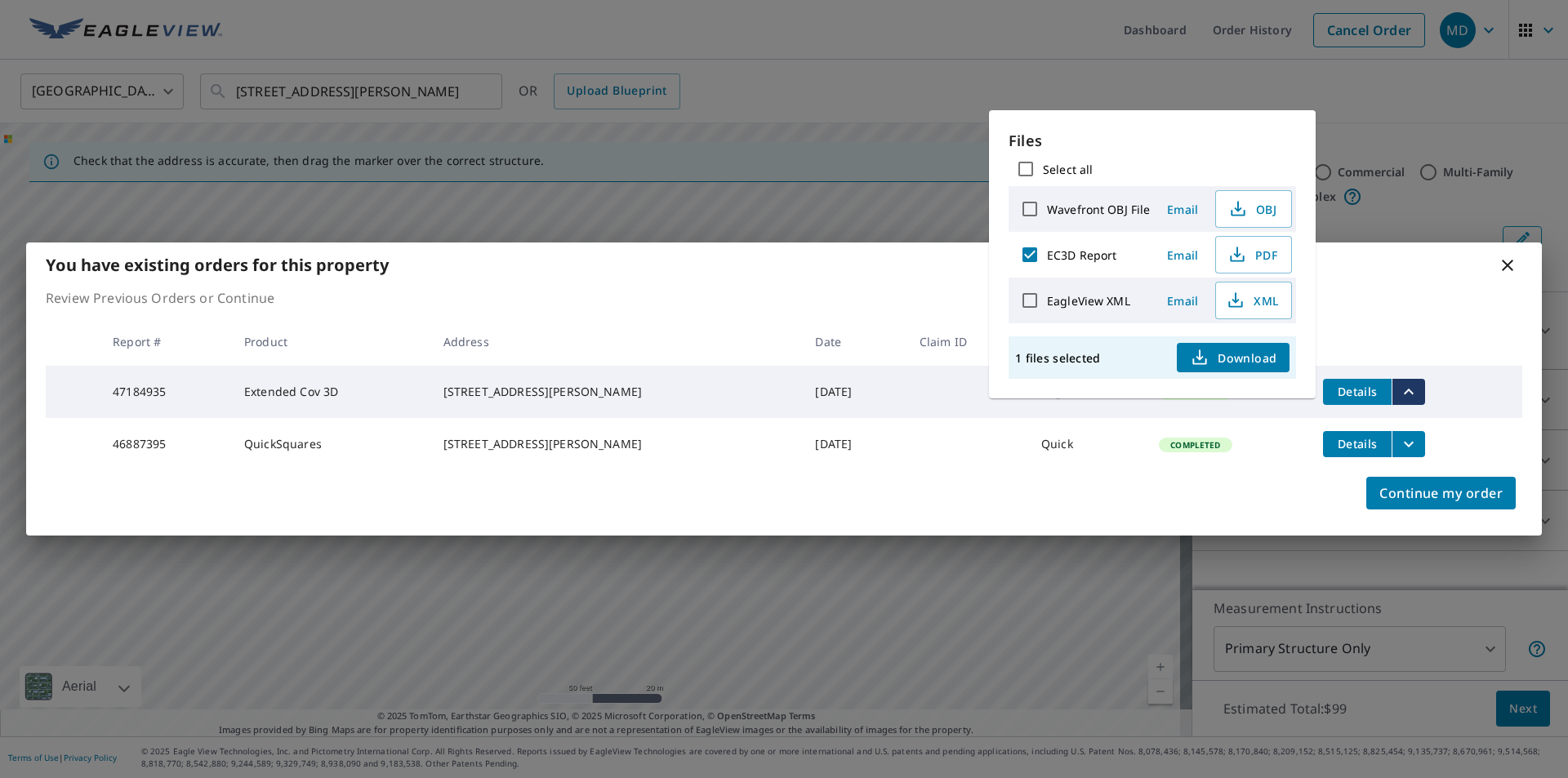
click at [1170, 255] on span "Email" at bounding box center [1182, 255] width 39 height 15
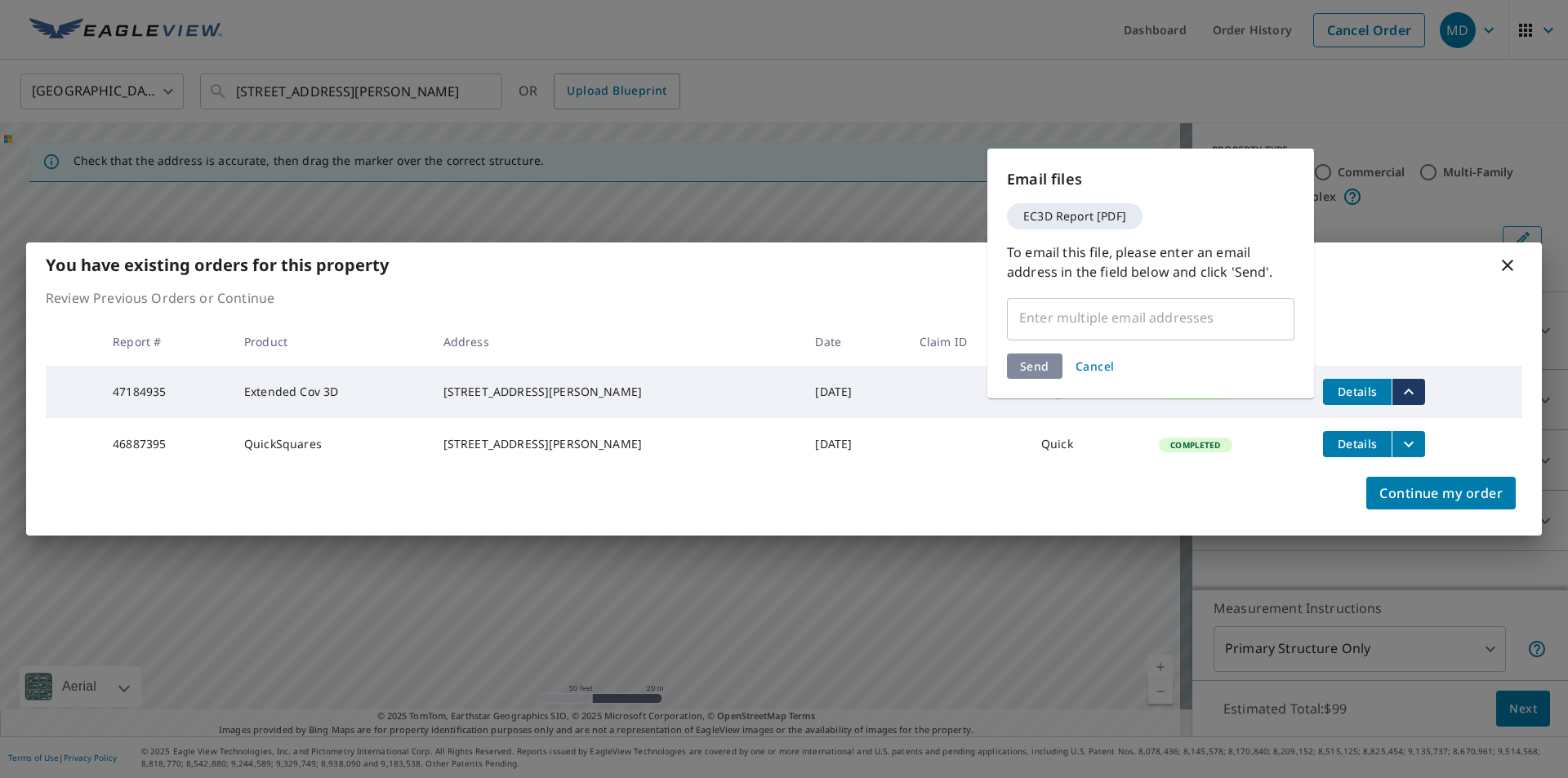
click at [1068, 323] on input "text" at bounding box center [1138, 317] width 248 height 31
click at [1067, 324] on input "text" at bounding box center [1138, 317] width 248 height 31
click at [1098, 359] on span "Cancel" at bounding box center [1095, 366] width 39 height 15
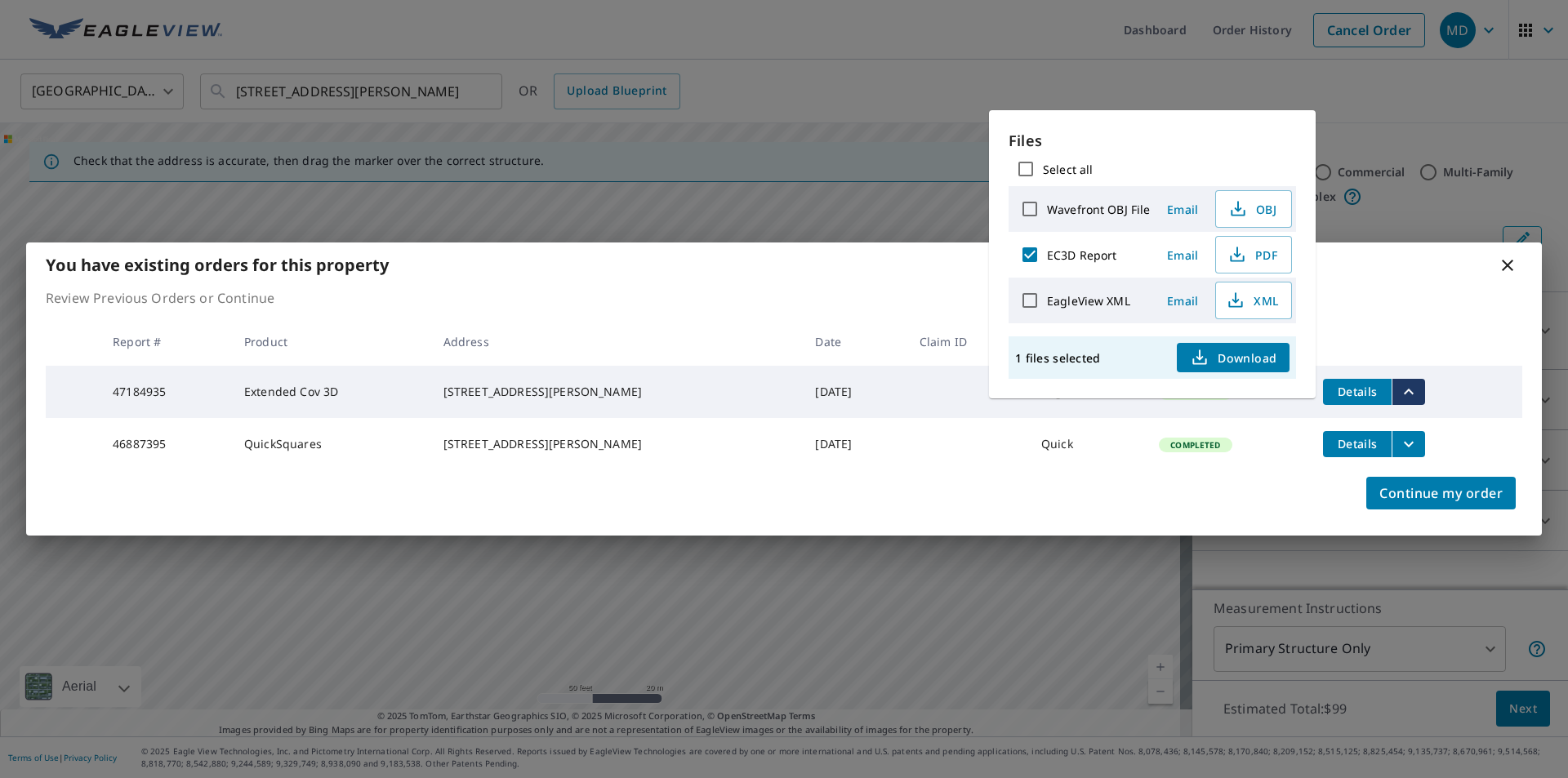
click at [1352, 262] on div "You have existing orders for this property" at bounding box center [784, 264] width 1516 height 44
